Goal: Book appointment/travel/reservation

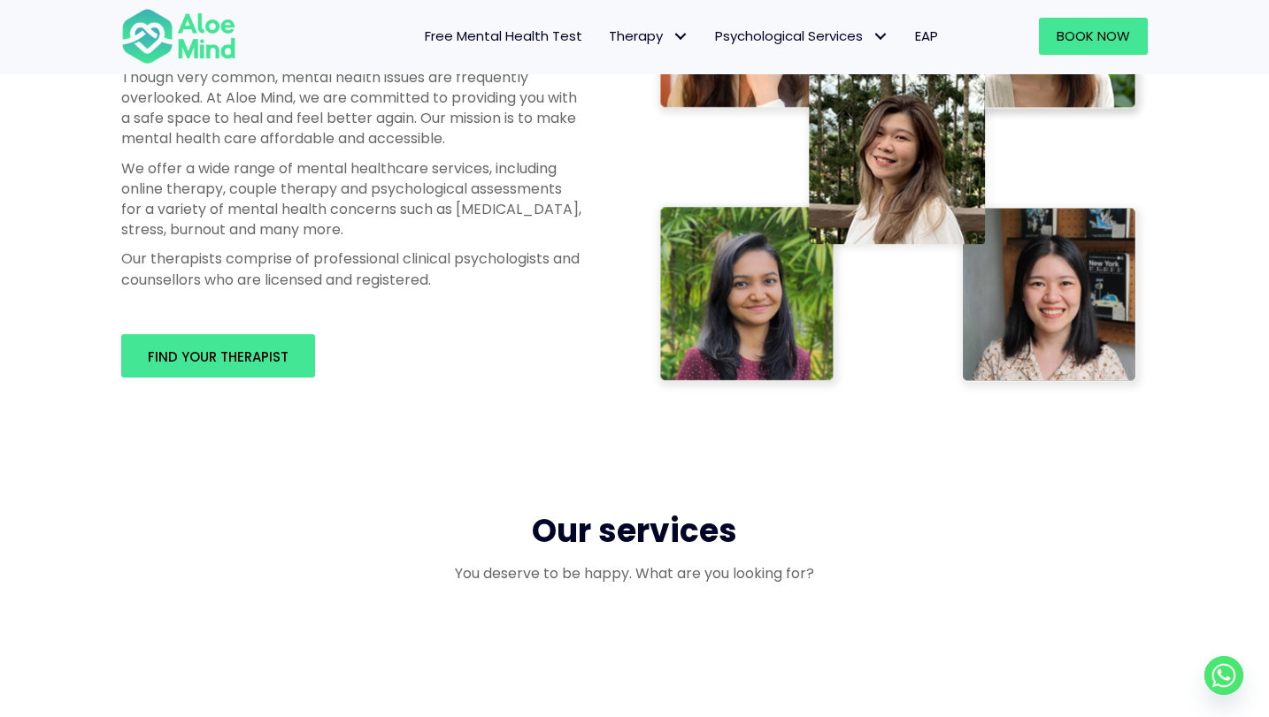
scroll to position [1050, 0]
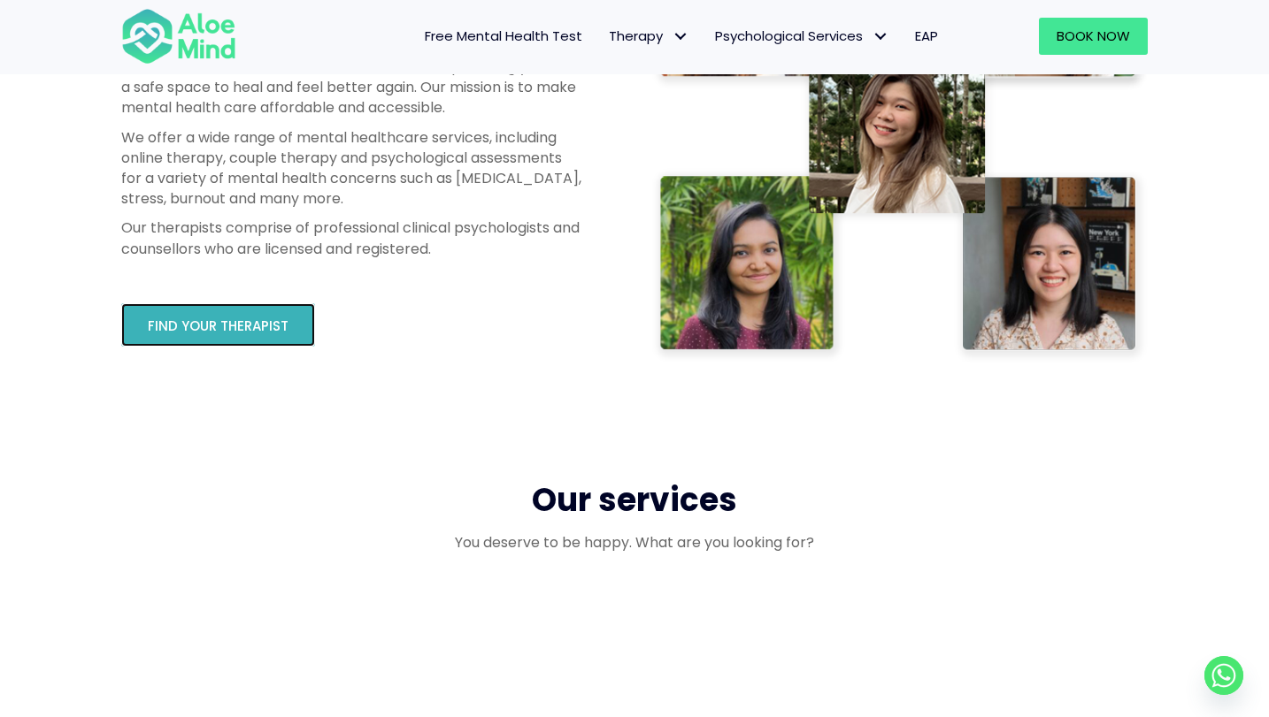
click at [199, 332] on span "Find your therapist" at bounding box center [218, 326] width 141 height 19
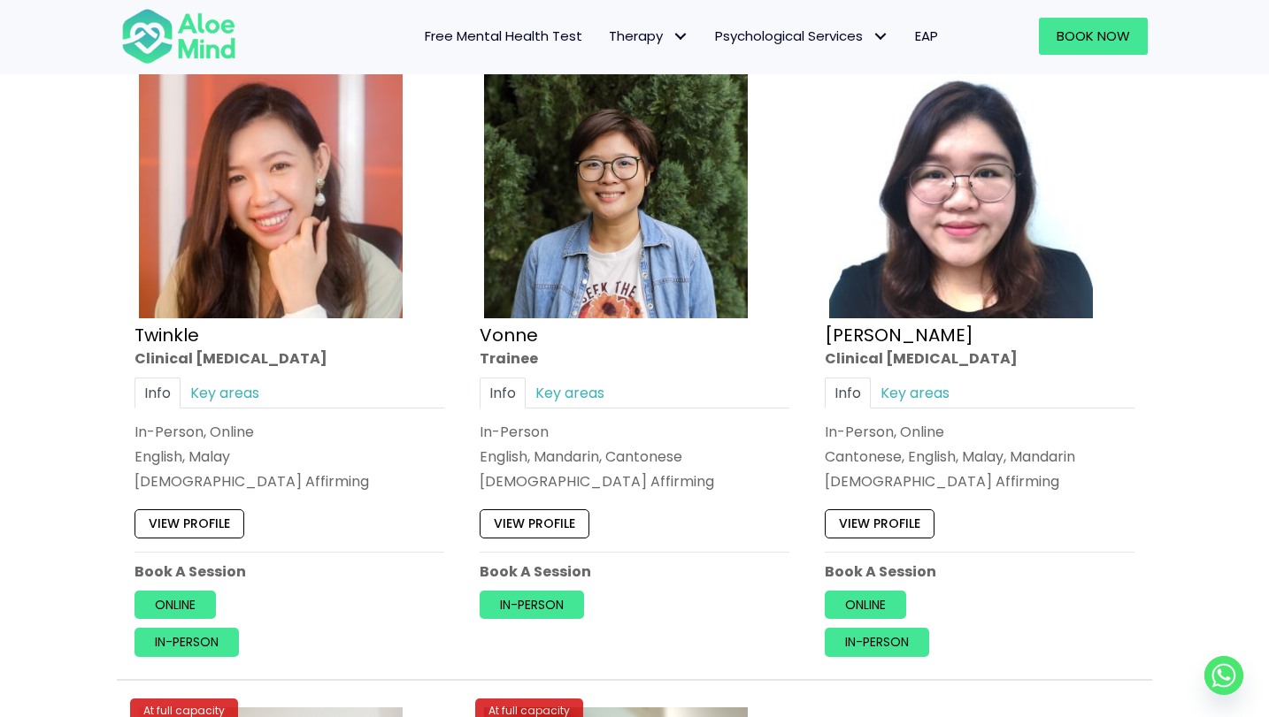
scroll to position [7473, 0]
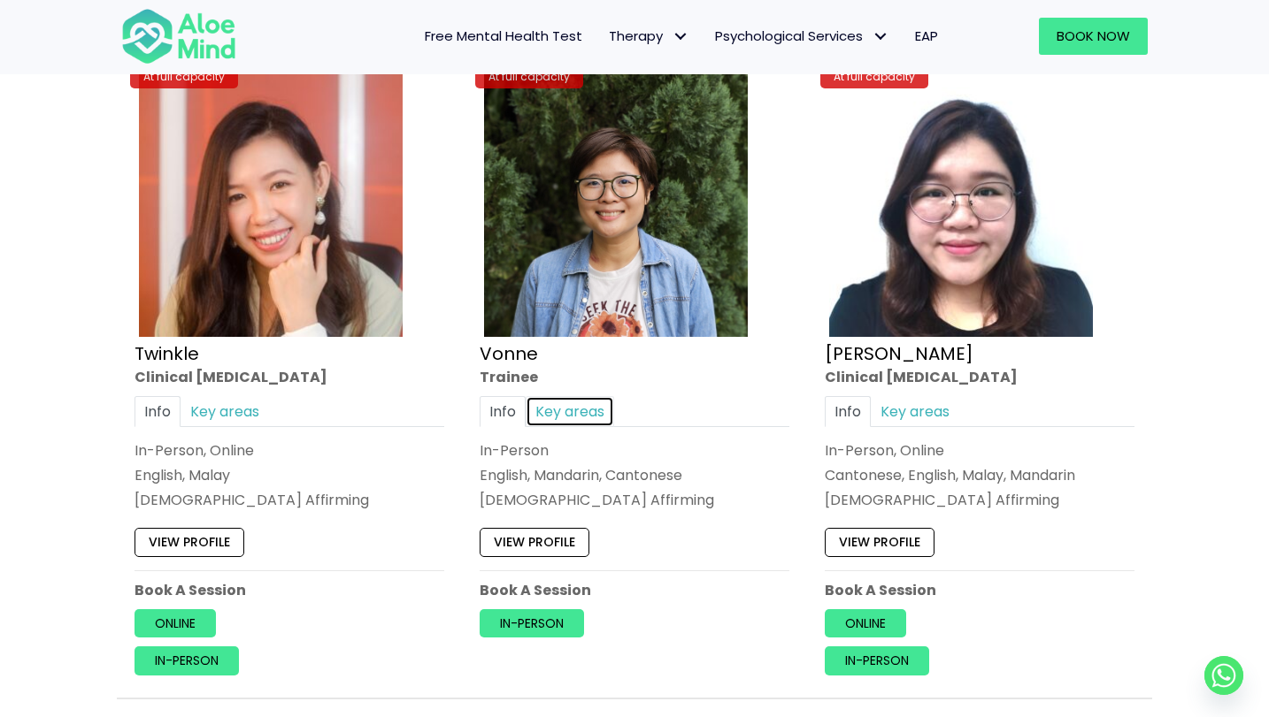
click at [593, 406] on link "Key areas" at bounding box center [570, 411] width 88 height 31
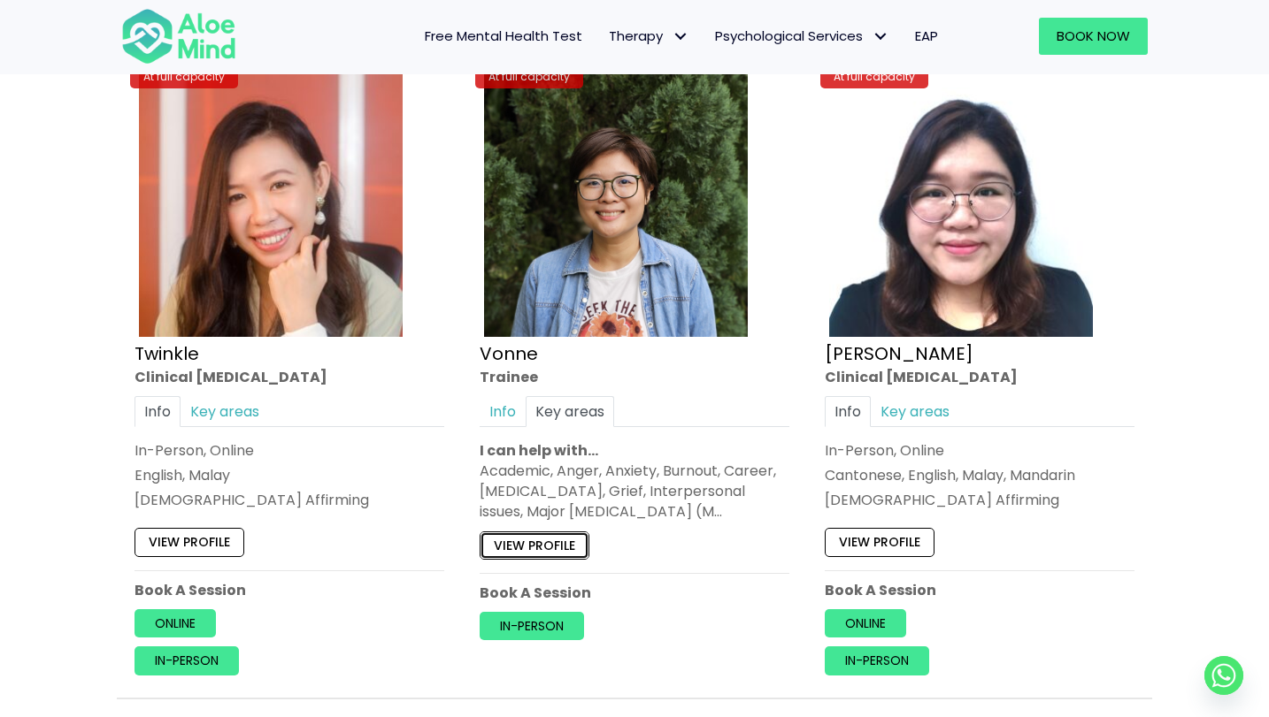
click at [562, 553] on link "View profile" at bounding box center [535, 546] width 110 height 28
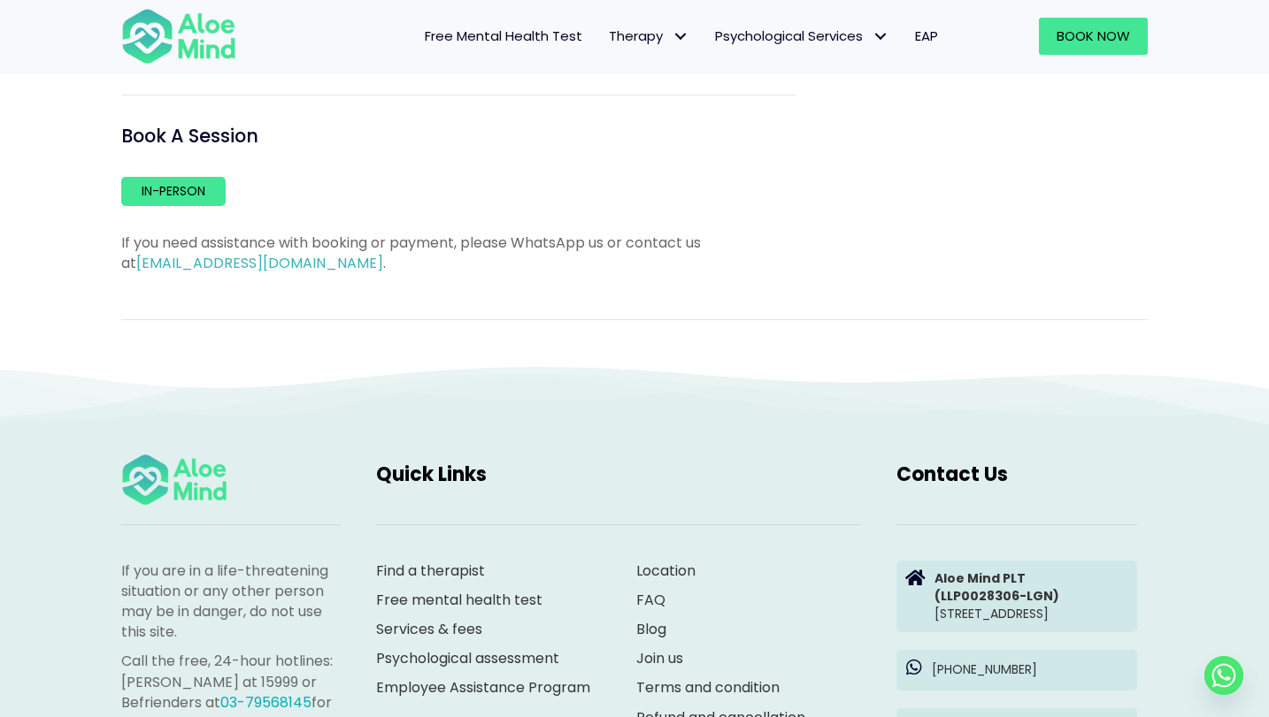
scroll to position [1158, 0]
